Goal: Task Accomplishment & Management: Use online tool/utility

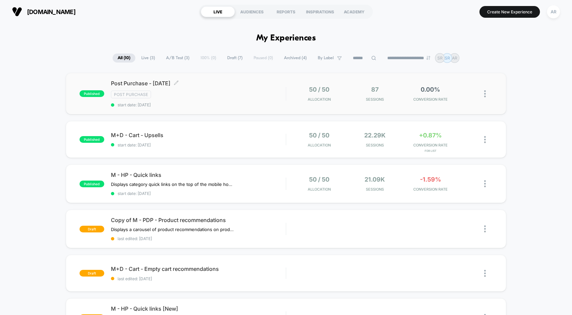
click at [244, 98] on div "Post Purchase" at bounding box center [198, 95] width 175 height 8
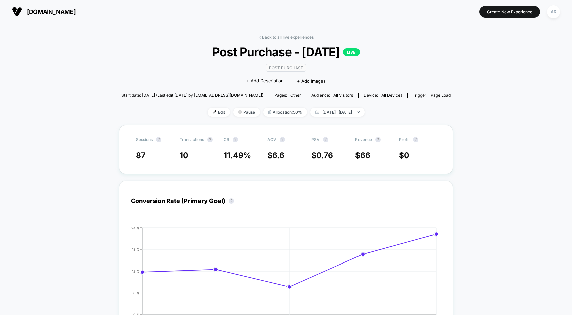
click at [428, 70] on div "< Back to all live experiences Post Purchase - [DATE] LIVE Post Purchase Click …" at bounding box center [286, 80] width 330 height 90
click at [360, 55] on p "LIVE" at bounding box center [351, 51] width 17 height 7
click at [270, 38] on link "< Back to all live experiences" at bounding box center [285, 37] width 55 height 5
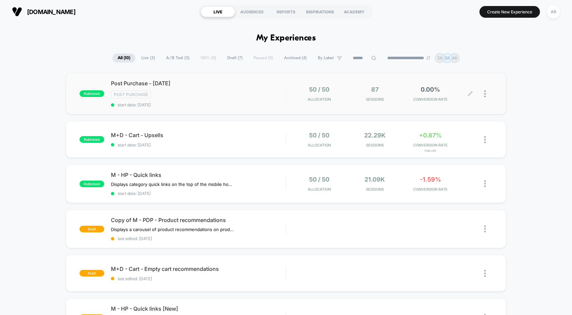
click at [469, 93] on icon at bounding box center [470, 93] width 5 height 5
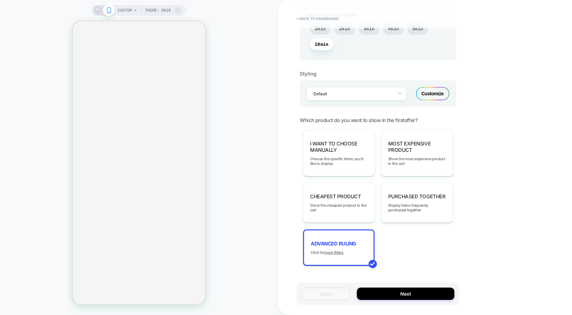
scroll to position [393, 0]
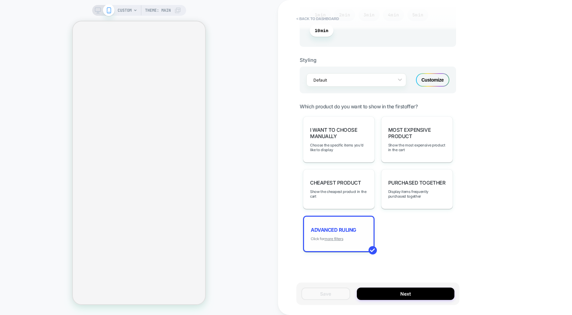
click at [341, 236] on u "more filters" at bounding box center [334, 238] width 19 height 5
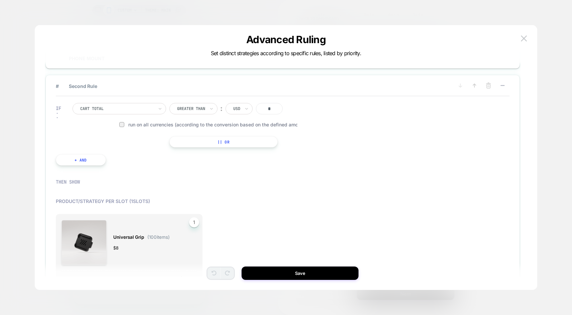
scroll to position [0, 0]
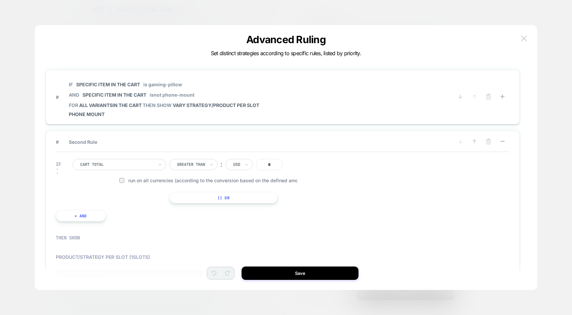
click at [525, 38] on img at bounding box center [524, 38] width 6 height 6
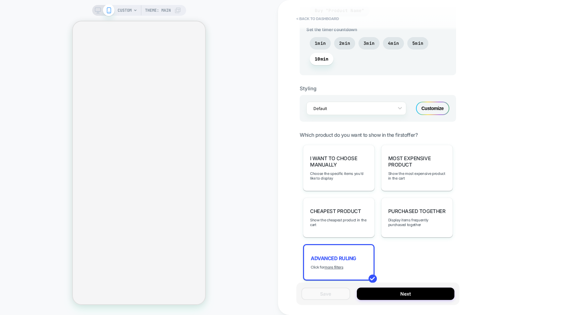
scroll to position [368, 0]
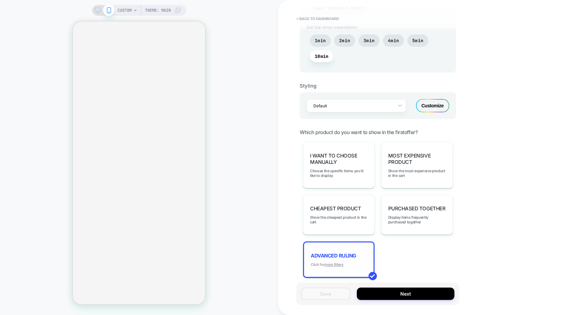
click at [335, 262] on u "more filters" at bounding box center [334, 264] width 19 height 5
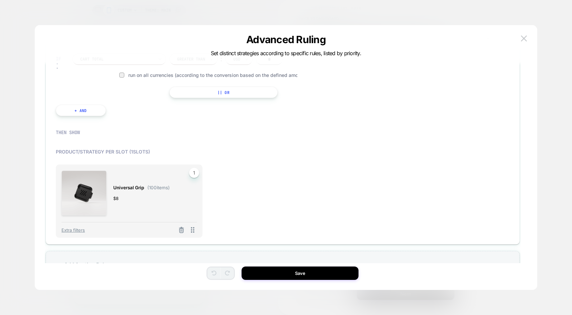
scroll to position [114, 0]
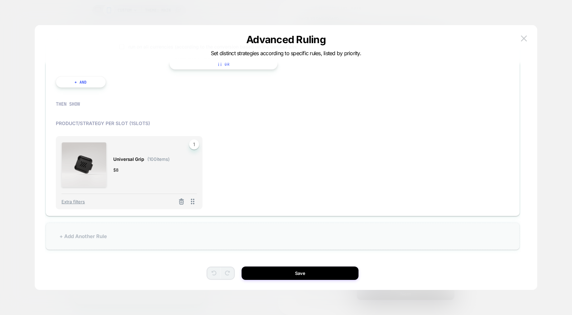
click at [110, 235] on div "+ Add Another Rule" at bounding box center [283, 236] width 474 height 27
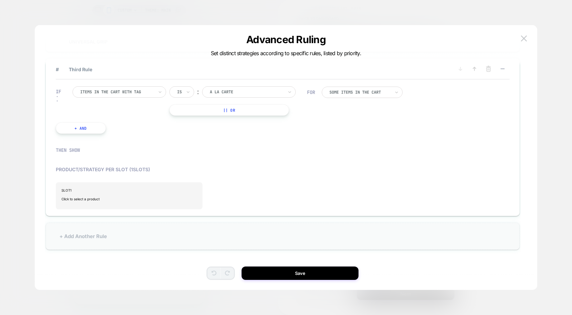
scroll to position [103, 0]
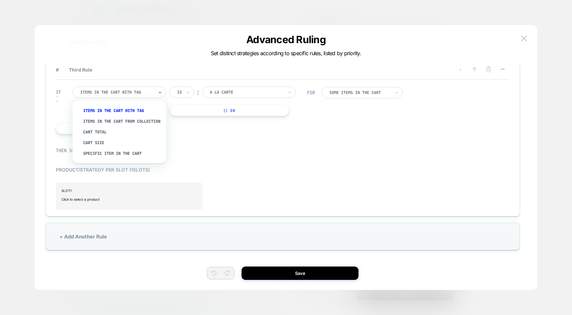
click at [112, 91] on div at bounding box center [117, 92] width 74 height 6
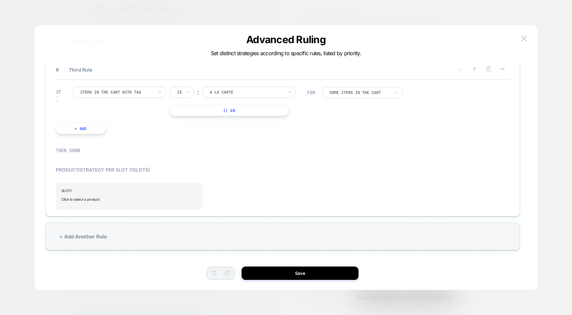
click at [301, 164] on div "Product/Strategy per slot ( 1 slots) SLOT 1 Click to select a product" at bounding box center [283, 186] width 454 height 46
click at [236, 85] on div "IF Items in the cart with tag Is ︰ A La Carte || Or + And" at bounding box center [181, 111] width 258 height 68
click at [233, 89] on div "A La Carte" at bounding box center [246, 92] width 75 height 7
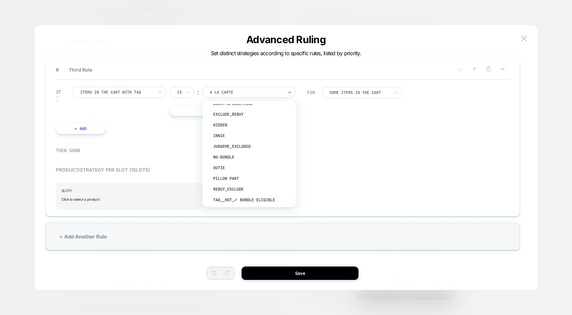
scroll to position [429, 0]
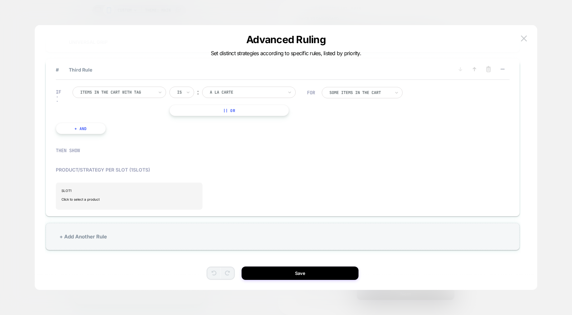
click at [387, 147] on div "THEN SHOW" at bounding box center [281, 150] width 451 height 6
click at [519, 35] on button at bounding box center [524, 38] width 10 height 10
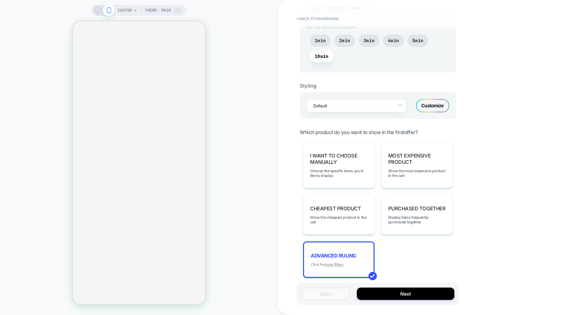
click at [337, 262] on u "more filters" at bounding box center [334, 264] width 19 height 5
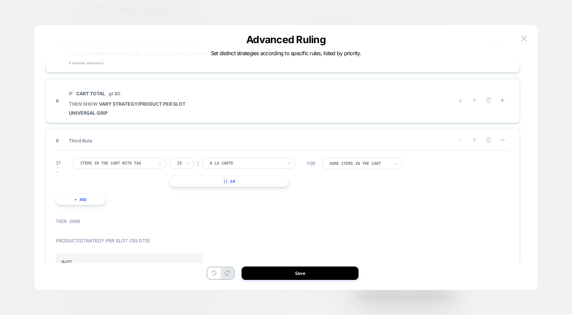
scroll to position [0, 0]
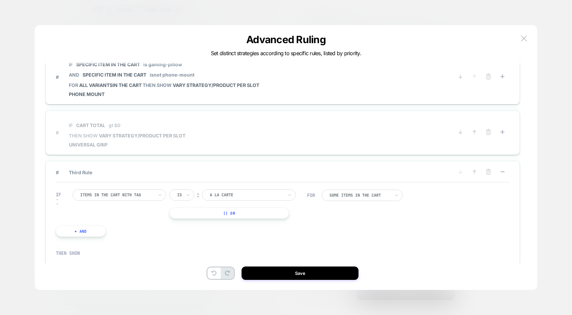
click at [302, 144] on span "# IF Cart Total gt $0 THEN SHOW VARY STRATEGY/PRODUCT PER SLOT Universal Grip" at bounding box center [255, 133] width 398 height 30
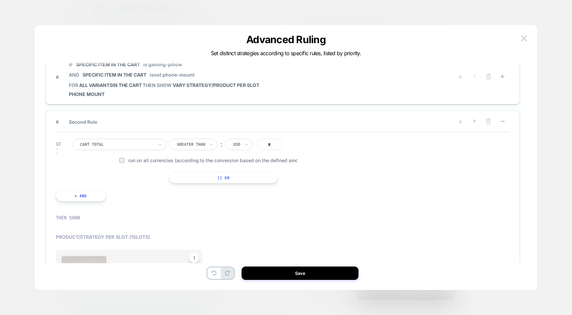
click at [233, 144] on div "USD" at bounding box center [239, 144] width 27 height 11
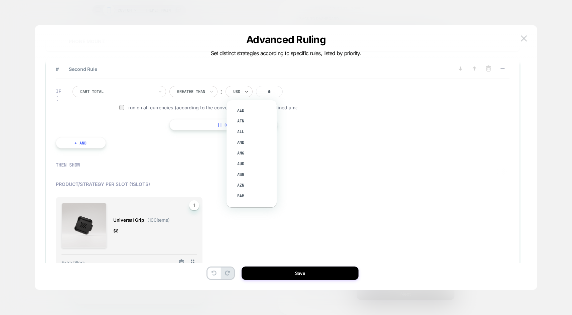
click at [119, 107] on div at bounding box center [121, 107] width 5 height 5
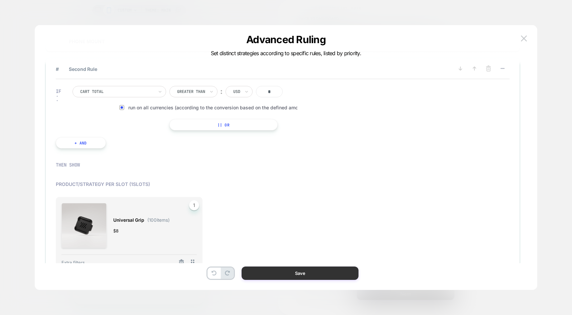
click at [288, 271] on button "Save" at bounding box center [300, 272] width 117 height 13
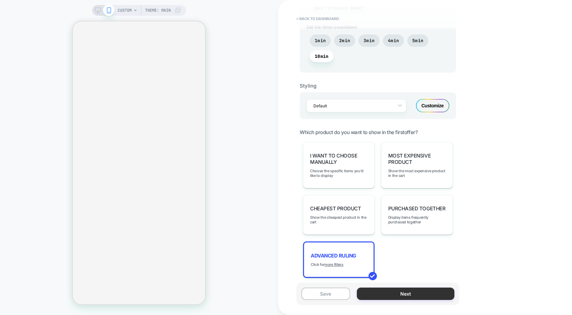
click at [386, 296] on button "Next" at bounding box center [406, 293] width 98 height 12
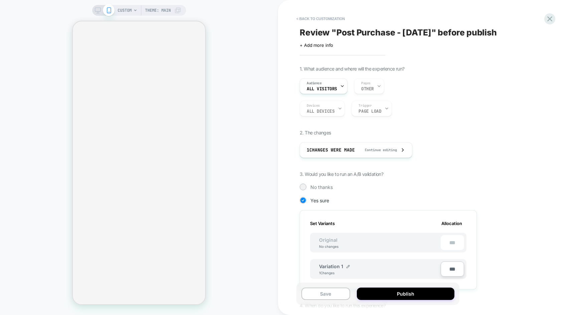
click at [386, 296] on button "Publish" at bounding box center [406, 293] width 98 height 12
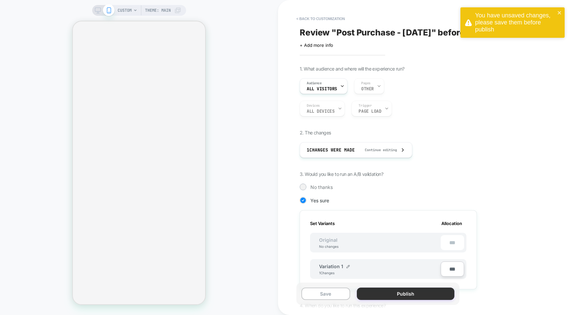
click at [395, 294] on button "Publish" at bounding box center [406, 293] width 98 height 12
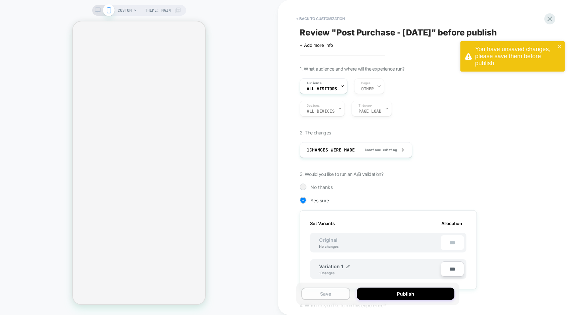
click at [332, 288] on button "Save" at bounding box center [326, 293] width 49 height 12
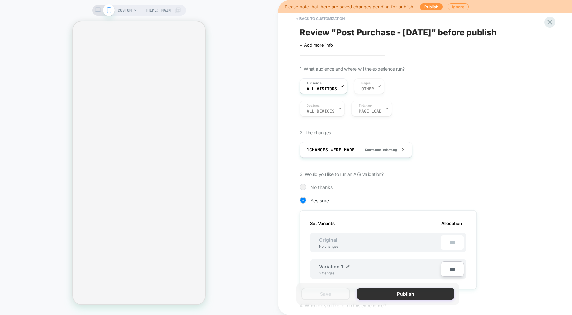
click at [372, 292] on button "Publish" at bounding box center [406, 293] width 98 height 12
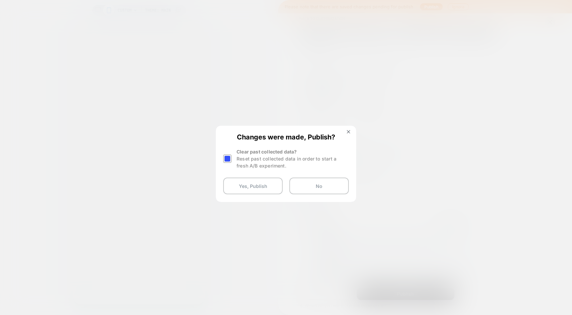
click at [228, 158] on div at bounding box center [227, 158] width 8 height 8
click at [256, 187] on button "Yes, Publish" at bounding box center [253, 186] width 60 height 17
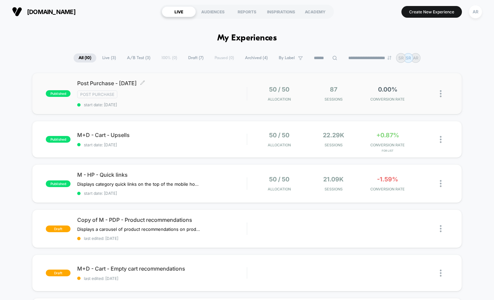
click at [193, 100] on div "Post Purchase - [DATE] Click to edit experience details Click to edit experienc…" at bounding box center [161, 93] width 169 height 27
click at [441, 92] on img at bounding box center [441, 93] width 2 height 7
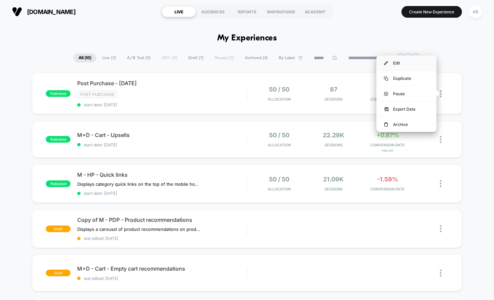
click at [412, 62] on div "Edit" at bounding box center [406, 62] width 60 height 15
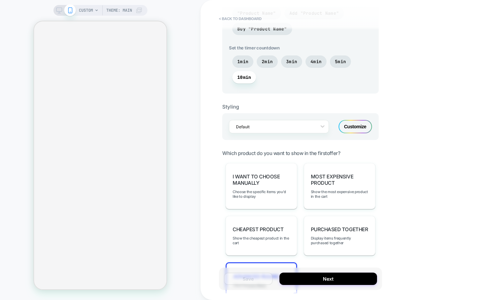
scroll to position [408, 0]
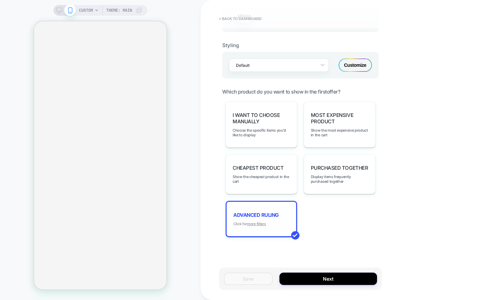
click at [253, 222] on u "more filters" at bounding box center [256, 224] width 19 height 5
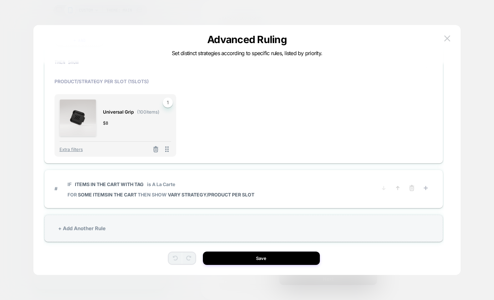
scroll to position [156, 0]
click at [411, 185] on icon at bounding box center [411, 184] width 1 height 1
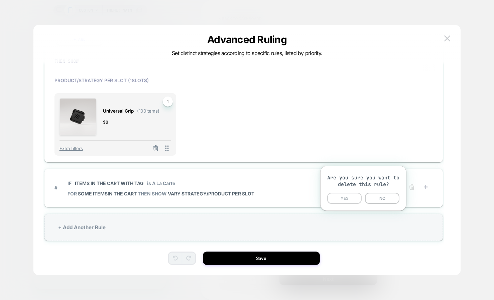
click at [343, 197] on button "YES" at bounding box center [344, 198] width 34 height 11
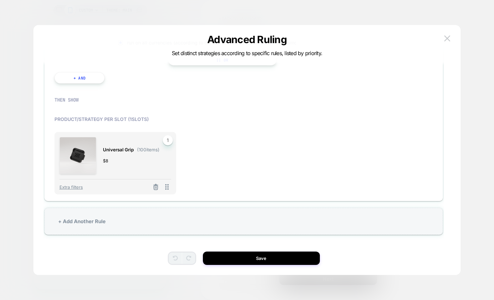
scroll to position [118, 0]
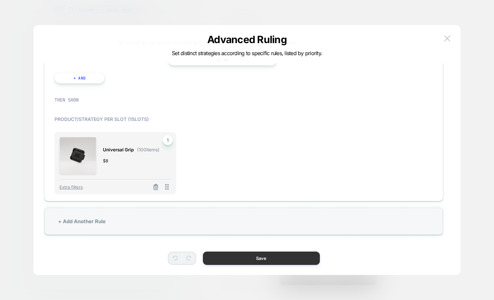
click at [257, 257] on button "Save" at bounding box center [261, 258] width 117 height 13
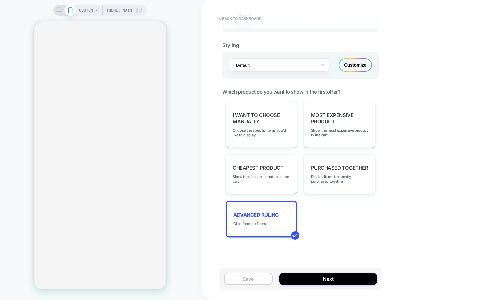
click at [261, 280] on button "Save" at bounding box center [248, 279] width 49 height 12
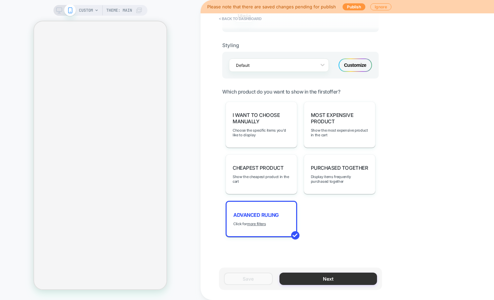
click at [323, 279] on button "Next" at bounding box center [328, 279] width 98 height 12
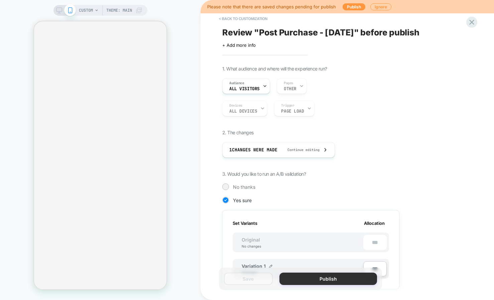
click at [303, 279] on button "Publish" at bounding box center [328, 279] width 98 height 12
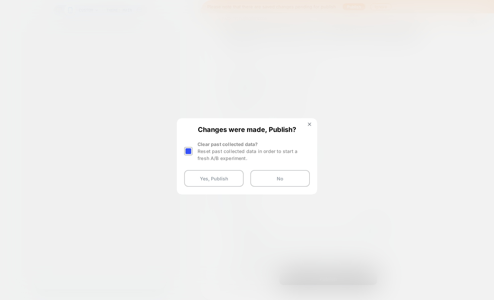
click at [191, 150] on div at bounding box center [188, 151] width 8 height 8
click at [198, 175] on button "Yes, Publish" at bounding box center [214, 178] width 60 height 17
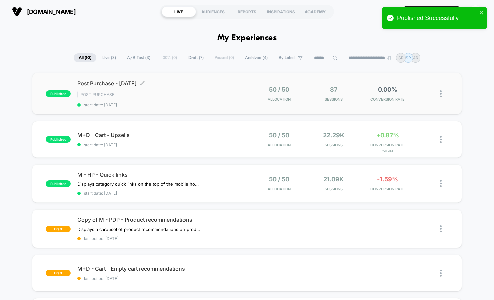
click at [213, 97] on div "Post Purchase" at bounding box center [161, 95] width 169 height 8
